Goal: Ask a question

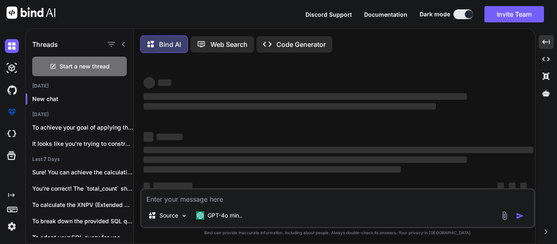
scroll to position [16, 0]
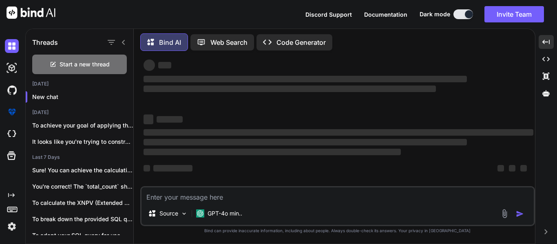
click at [281, 203] on div "Source GPT-4o min.." at bounding box center [337, 206] width 395 height 40
click at [286, 189] on textarea at bounding box center [338, 195] width 393 height 15
type textarea "x"
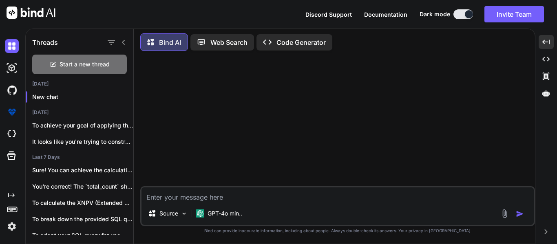
scroll to position [0, 0]
click at [233, 202] on textarea at bounding box center [338, 195] width 393 height 15
type textarea "I"
type textarea "x"
type textarea "I"
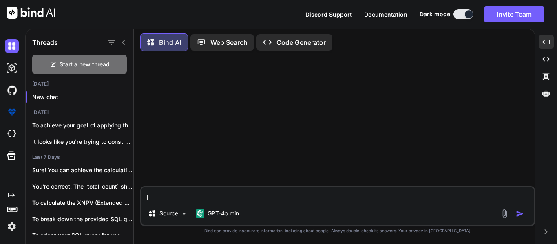
type textarea "x"
type textarea "I w"
type textarea "x"
type textarea "I wa"
type textarea "x"
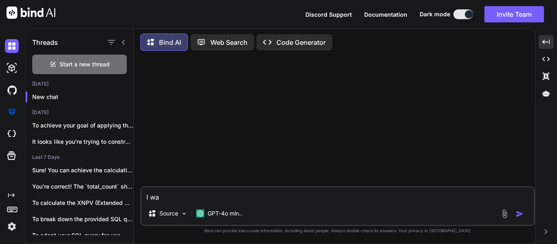
type textarea "I wan"
type textarea "x"
type textarea "I want"
type textarea "x"
type textarea "I want"
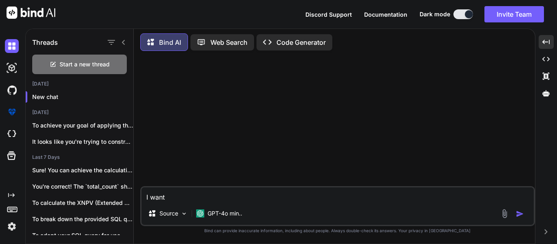
type textarea "x"
type textarea "I want t"
type textarea "x"
type textarea "I want to"
type textarea "x"
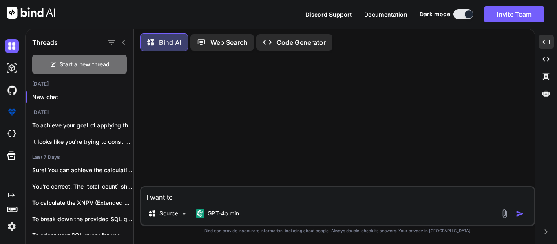
type textarea "I want to"
type textarea "x"
type textarea "I want to u"
type textarea "x"
type textarea "I want to us"
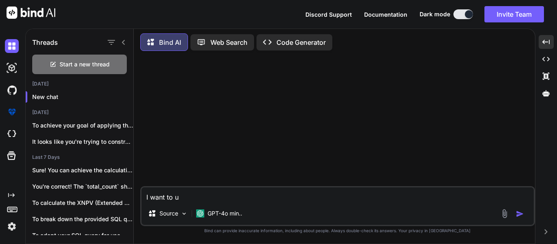
type textarea "x"
type textarea "I want to use"
type textarea "x"
type textarea "I want to use"
type textarea "x"
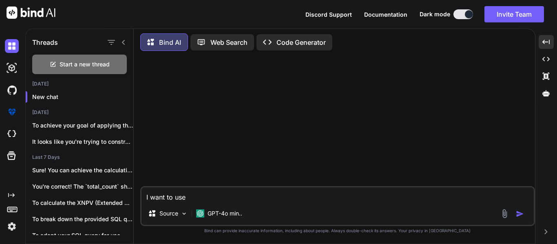
type textarea "I want to use p"
type textarea "x"
type textarea "I want to use po"
type textarea "x"
type textarea "I want to use pos"
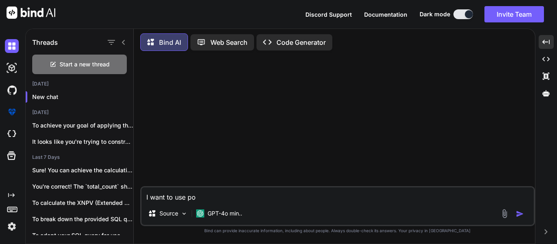
type textarea "x"
type textarea "I want to use pose"
type textarea "x"
type textarea "I want to use posee"
type textarea "x"
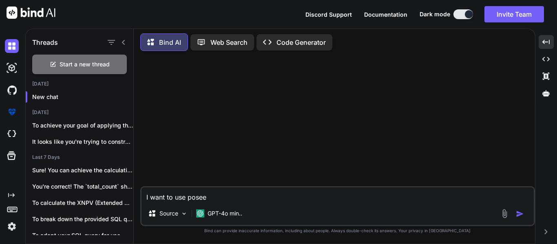
type textarea "I want to use poseex"
type textarea "x"
type textarea "I want to use poseexp"
type textarea "x"
type textarea "I want to use poseexpl"
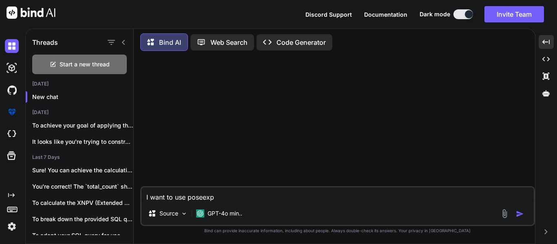
type textarea "x"
type textarea "I want to use poseexplo"
type textarea "x"
type textarea "I want to use poseexplod"
type textarea "x"
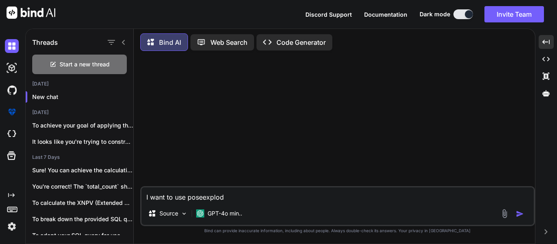
type textarea "I want to use poseexplode"
type textarea "x"
type textarea "I want to use poseexplode"
type textarea "x"
type textarea "I want to use poseexplode f"
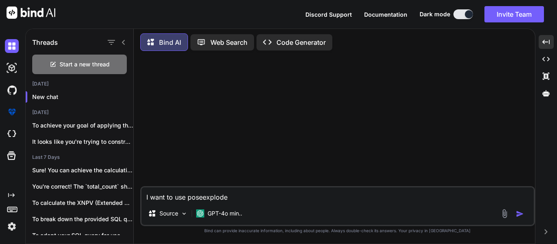
type textarea "x"
type textarea "I want to use poseexplode fu"
type textarea "x"
type textarea "I want to use poseexplode fun"
type textarea "x"
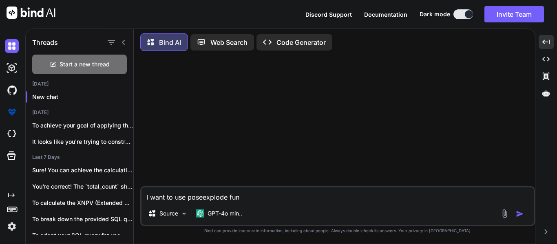
type textarea "I want to use poseexplode func"
type textarea "x"
type textarea "I want to use poseexplode funct"
type textarea "x"
type textarea "I want to use poseexplode functi"
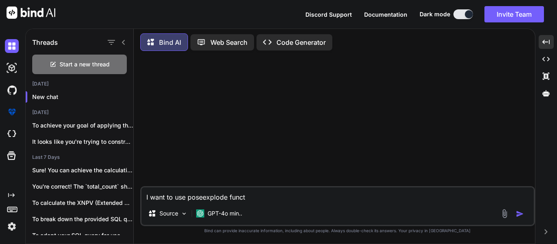
type textarea "x"
type textarea "I want to use poseexplode functio"
type textarea "x"
type textarea "I want to use poseexplode function"
type textarea "x"
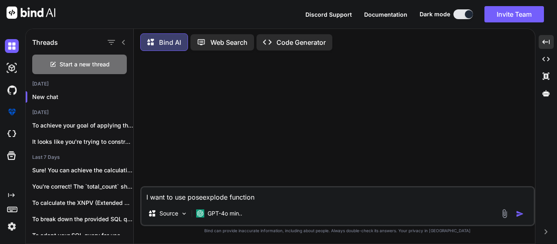
type textarea "I want to use poseexplode function"
type textarea "x"
type textarea "I want to use poseexplode function i"
type textarea "x"
type textarea "I want to use poseexplode function in"
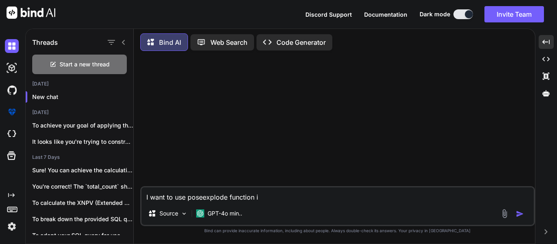
type textarea "x"
type textarea "I want to use poseexplode function in"
type textarea "x"
type textarea "I want to use poseexplode function in p"
type textarea "x"
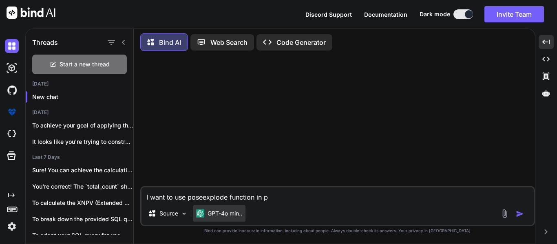
type textarea "I want to use poseexplode function in po"
type textarea "x"
type textarea "I want to use poseexplode function in pol"
type textarea "x"
type textarea "I want to use poseexplode function in [DATE]"
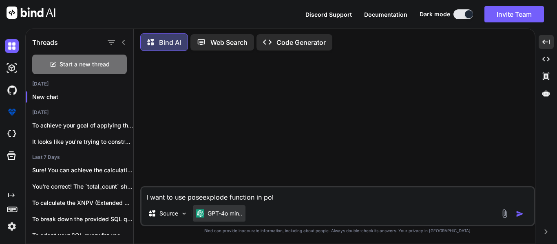
type textarea "x"
type textarea "I want to use poseexplode function in polar"
type textarea "x"
type textarea "I want to use poseexplode function in polars"
type textarea "x"
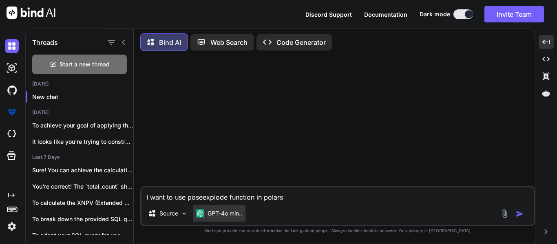
type textarea "I want to use poseexplode function in polars"
type textarea "x"
type textarea "I want to use poseexplode function in polars"
type textarea "x"
type textarea "I want to use poseexplode function in polars,"
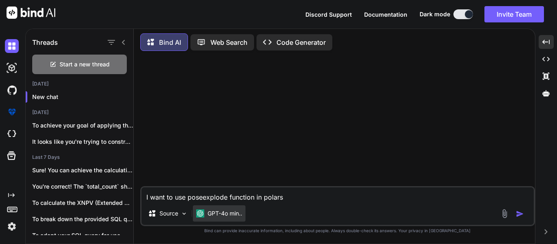
type textarea "x"
type textarea "I want to use poseexplode function in polars,"
type textarea "x"
type textarea "I want to use poseexplode function in polars, i"
type textarea "x"
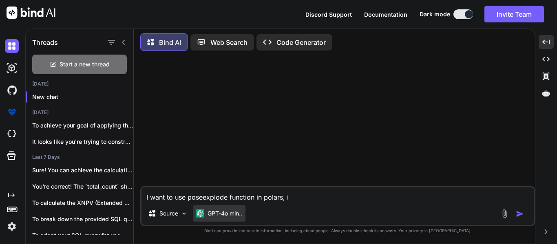
type textarea "I want to use poseexplode function in polars, is"
type textarea "x"
type textarea "I want to use poseexplode function in polars, is"
type textarea "x"
type textarea "I want to use poseexplode function in polars, is t"
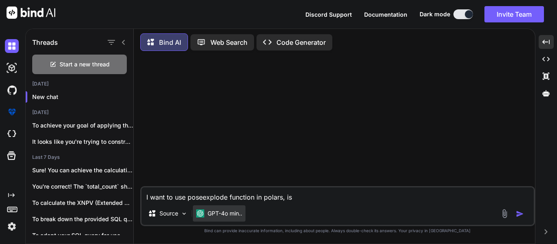
type textarea "x"
type textarea "I want to use poseexplode function in polars, is th"
type textarea "x"
type textarea "I want to use poseexplode function in polars, is the"
type textarea "x"
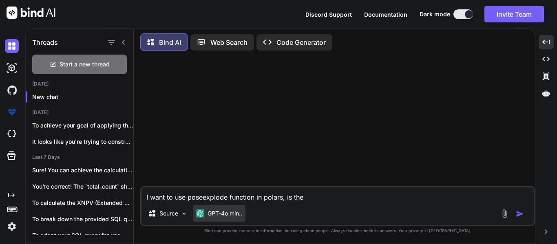
type textarea "I want to use poseexplode function in polars, is ther"
type textarea "x"
type textarea "I want to use poseexplode function in polars, is ther"
type textarea "x"
type textarea "I want to use poseexplode function in polars, is ther"
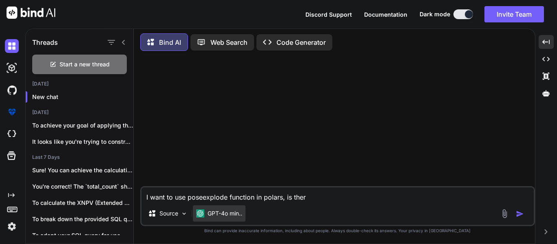
type textarea "x"
type textarea "I want to use poseexplode function in polars, is there"
type textarea "x"
type textarea "I want to use poseexplode function in polars, is there"
type textarea "x"
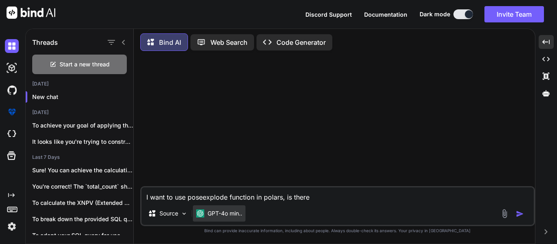
type textarea "I want to use poseexplode function in polars, is there s"
type textarea "x"
type textarea "I want to use poseexplode function in polars, is there so"
type textarea "x"
type textarea "I want to use poseexplode function in polars, is there som"
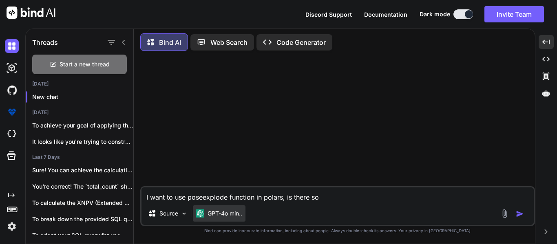
type textarea "x"
type textarea "I want to use poseexplode function in polars, is there some"
type textarea "x"
type textarea "I want to use poseexplode function in polars, is there some"
type textarea "x"
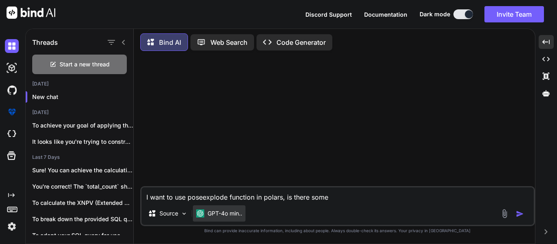
type textarea "I want to use poseexplode function in polars, is there some a"
type textarea "x"
type textarea "I want to use poseexplode function in polars, is there some al"
type textarea "x"
type textarea "I want to use poseexplode function in polars, is there some alt"
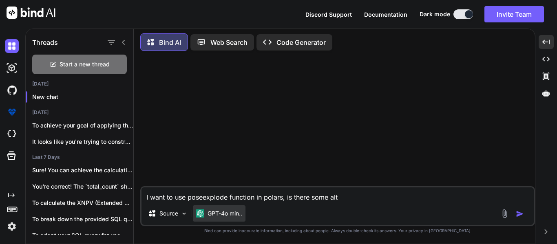
type textarea "x"
type textarea "I want to use poseexplode function in polars, is there some alte"
type textarea "x"
type textarea "I want to use poseexplode function in polars, is there some alter"
type textarea "x"
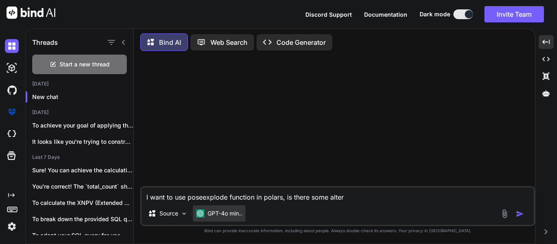
type textarea "I want to use poseexplode function in polars, is there some altern"
type textarea "x"
type textarea "I want to use poseexplode function in polars, is there some alterna"
type textarea "x"
type textarea "I want to use poseexplode function in polars, is there some alternat"
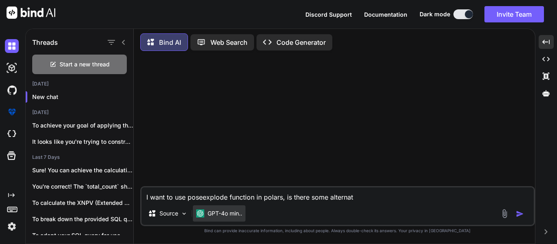
type textarea "x"
type textarea "I want to use poseexplode function in polars, is there some alternati"
type textarea "x"
type textarea "I want to use poseexplode function in polars, is there some alternativ"
type textarea "x"
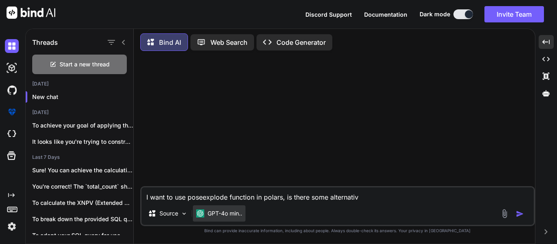
type textarea "I want to use poseexplode function in polars, is there some alternative"
type textarea "x"
type textarea "I want to use poseexplode function in polars, is there some alternative"
type textarea "x"
type textarea "I want to use poseexplode function in polars, is there some alternative f"
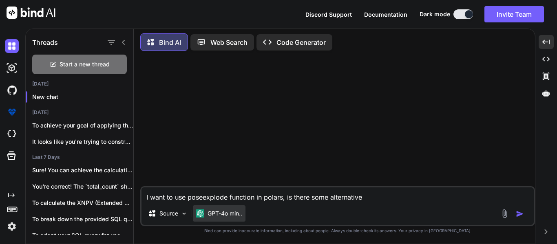
type textarea "x"
type textarea "I want to use poseexplode function in polars, is there some alternative fu"
type textarea "x"
type textarea "I want to use poseexplode function in polars, is there some alternative fun"
type textarea "x"
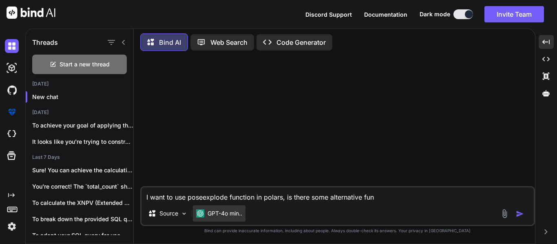
type textarea "I want to use poseexplode function in polars, is there some alternative func"
type textarea "x"
type textarea "I want to use poseexplode function in polars, is there some alternative funct"
type textarea "x"
type textarea "I want to use poseexplode function in polars, is there some alternative functi"
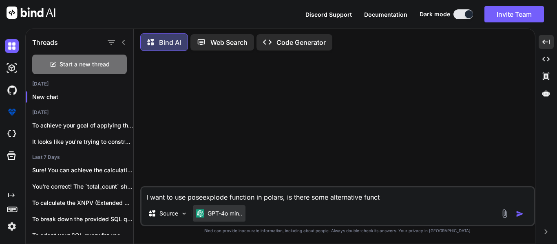
type textarea "x"
type textarea "I want to use poseexplode function in polars, is there some alternative functio"
type textarea "x"
type textarea "I want to use poseexplode function in polars, is there some alternative function"
type textarea "x"
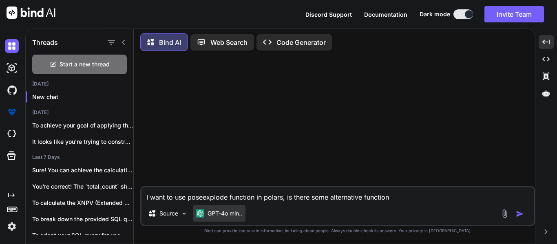
type textarea "I want to use poseexplode function in polars, is there some alternative function"
type textarea "x"
type textarea "I want to use poseexplode function in polars, is there some alternative functio…"
type textarea "x"
type textarea "I want to use poseexplode function in polars, is there some alternative functio…"
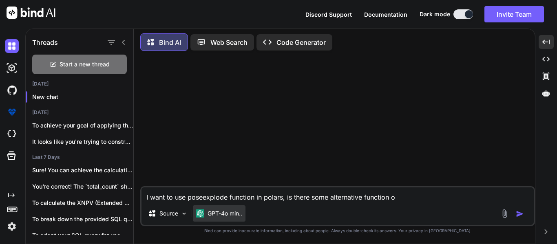
type textarea "x"
type textarea "I want to use poseexplode function in polars, is there some alternative functio…"
type textarea "x"
type textarea "I want to use poseexplode function in polars, is there some alternative functio…"
type textarea "x"
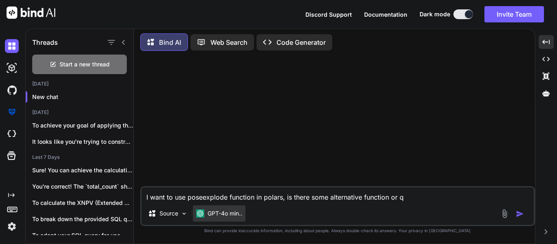
type textarea "I want to use poseexplode function in polars, is there some alternative functio…"
type textarea "x"
type textarea "I want to use poseexplode function in polars, is there some alternative functio…"
type textarea "x"
type textarea "I want to use poseexplode function in polars, is there some alternative functio…"
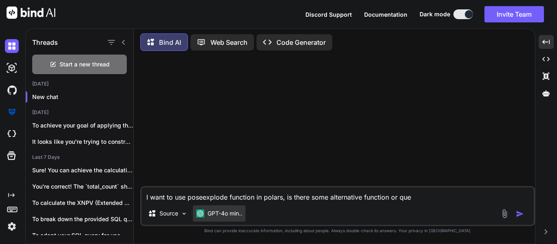
type textarea "x"
type textarea "I want to use poseexplode function in polars, is there some alternative functio…"
type textarea "x"
type textarea "I want to use poseexplode function in polars, is there some alternative functio…"
type textarea "x"
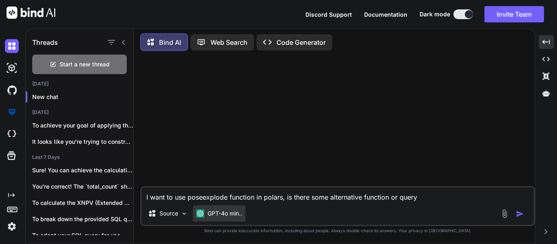
type textarea "I want to use poseexplode function in polars, is there some alternative functio…"
type textarea "x"
type textarea "I want to use poseexplode function in polars, is there some alternative functio…"
type textarea "x"
type textarea "I want to use poseexplode function in polars, is there some alternative functio…"
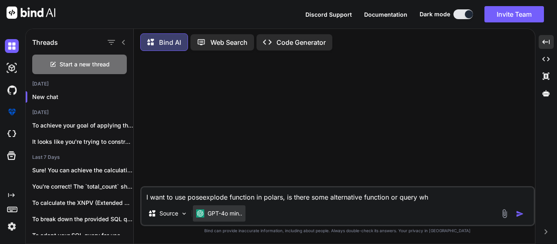
type textarea "x"
type textarea "I want to use poseexplode function in polars, is there some alternative functio…"
type textarea "x"
type textarea "I want to use poseexplode function in polars, is there some alternative functio…"
type textarea "x"
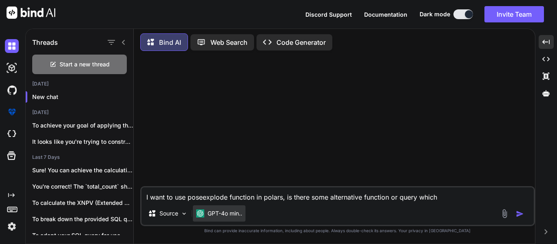
type textarea "I want to use poseexplode function in polars, is there some alternative functio…"
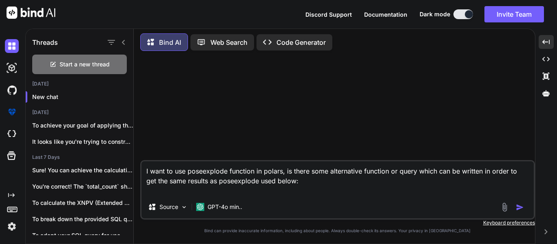
paste textarea "SELECT posexplode( ARRAY(1, 2, 3, 4, 5, 6, 7, 8, 9, 10, 11, 12) ) AS(pos, month…"
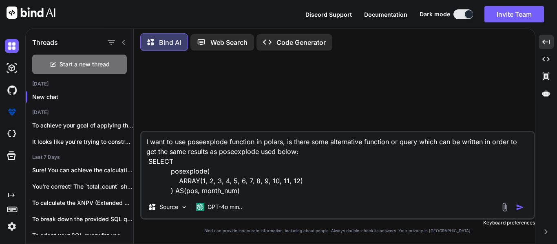
click at [209, 153] on textarea "I want to use poseexplode function in polars, is there some alternative functio…" at bounding box center [338, 164] width 393 height 64
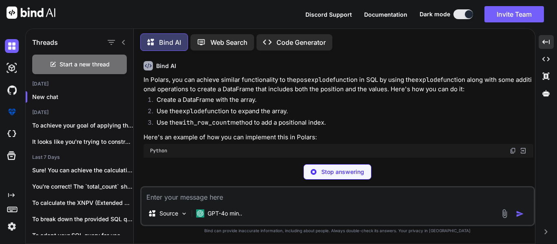
scroll to position [69, 0]
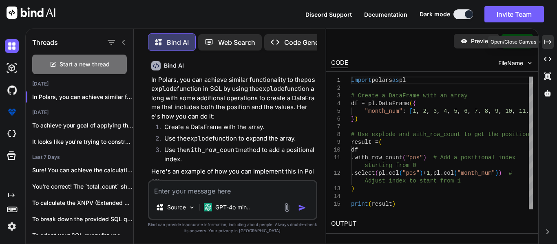
click at [548, 39] on icon "Created with Pixso." at bounding box center [547, 41] width 7 height 7
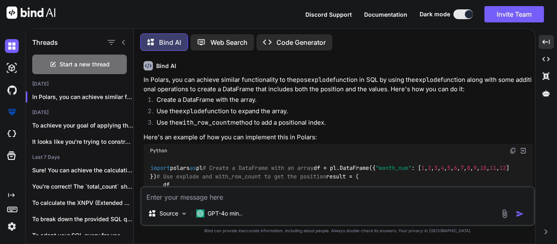
scroll to position [217, 0]
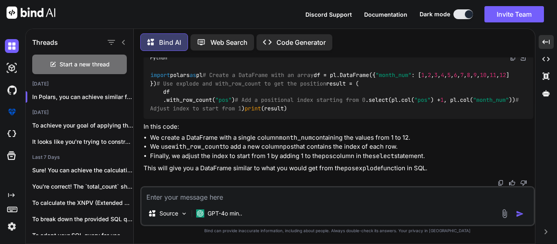
click at [353, 192] on textarea at bounding box center [338, 195] width 393 height 15
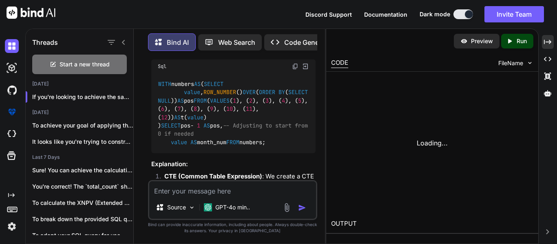
scroll to position [660, 0]
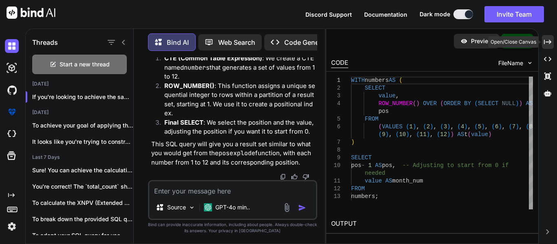
click at [547, 38] on div "Created with Pixso." at bounding box center [548, 42] width 12 height 14
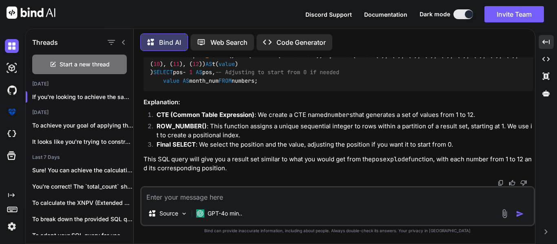
scroll to position [517, 0]
click at [387, 193] on textarea at bounding box center [338, 195] width 393 height 15
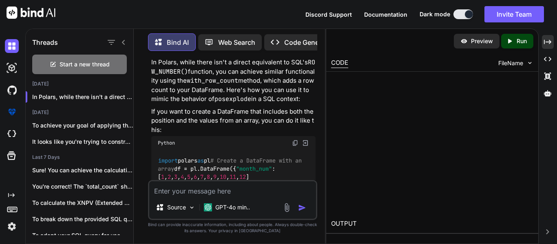
scroll to position [1114, 0]
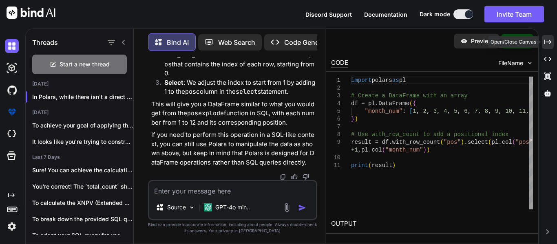
click at [552, 44] on div "Created with Pixso." at bounding box center [548, 42] width 12 height 14
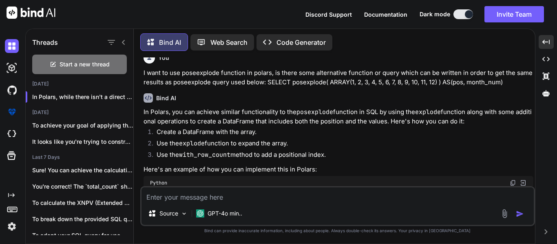
scroll to position [0, 0]
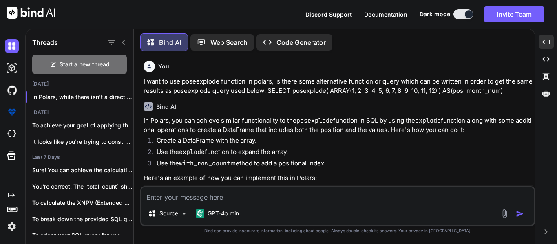
click at [280, 244] on div "Threads Start a new thread [DATE] In Polars, while there isn't a direct eq... […" at bounding box center [280, 137] width 510 height 216
